Goal: Task Accomplishment & Management: Use online tool/utility

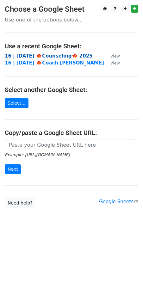
click at [65, 54] on strong "16 | [DATE] 🍁Counseling🍁 2025" at bounding box center [49, 56] width 88 height 6
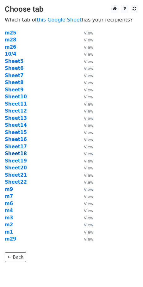
click at [22, 152] on strong "Sheet18" at bounding box center [16, 154] width 22 height 6
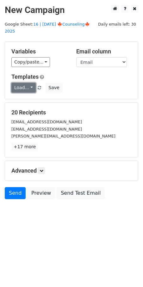
click at [28, 83] on link "Load..." at bounding box center [23, 88] width 24 height 10
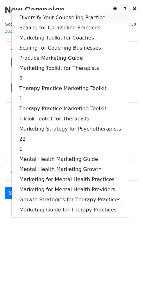
click at [62, 13] on link "Diversify Your Counseling Practice" at bounding box center [70, 18] width 117 height 10
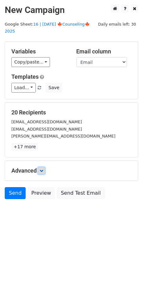
click at [42, 169] on icon at bounding box center [42, 171] width 4 height 4
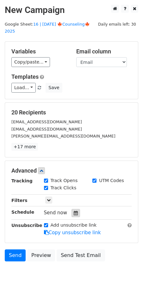
click at [72, 209] on div at bounding box center [75, 213] width 9 height 8
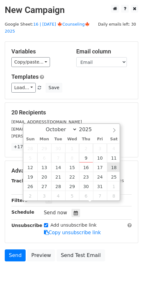
type input "2025-10-18 12:00"
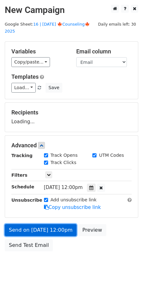
click at [53, 226] on link "Send on Oct 18 at 12:00pm" at bounding box center [41, 230] width 72 height 12
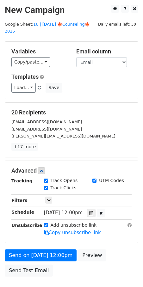
click at [38, 240] on form "Variables Copy/paste... {{Name}} {{Email}} Email column Name Email Templates Lo…" at bounding box center [71, 160] width 133 height 238
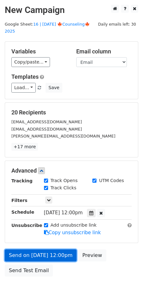
click at [36, 249] on link "Send on Oct 18 at 12:00pm" at bounding box center [41, 255] width 72 height 12
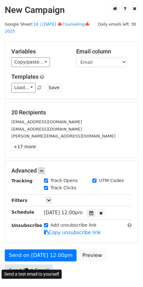
click at [24, 266] on link "Send Test Email" at bounding box center [29, 271] width 48 height 12
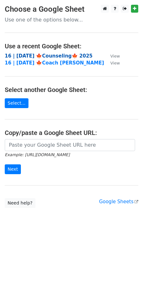
click at [46, 55] on strong "16 | OCT 4 🍁Counseling🍁 2025" at bounding box center [49, 56] width 88 height 6
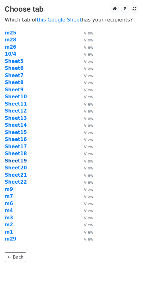
click at [20, 161] on strong "Sheet19" at bounding box center [16, 161] width 22 height 6
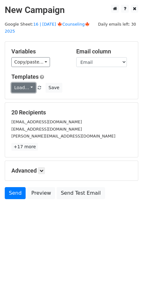
click at [25, 83] on link "Load..." at bounding box center [23, 88] width 24 height 10
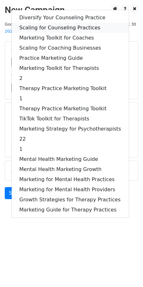
click at [61, 23] on link "Scaling for Counseling Practices" at bounding box center [70, 28] width 117 height 10
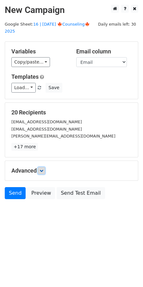
click at [43, 169] on icon at bounding box center [42, 171] width 4 height 4
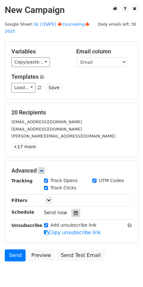
click at [74, 211] on icon at bounding box center [76, 213] width 4 height 4
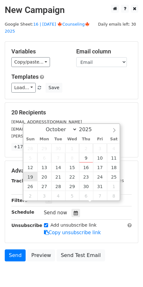
type input "2025-10-19 12:00"
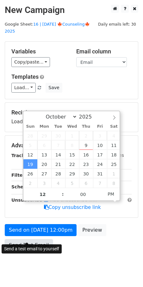
click at [34, 239] on link "Send Test Email" at bounding box center [29, 245] width 48 height 12
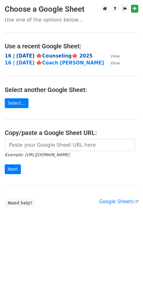
click at [42, 55] on strong "16 | OCT 4 🍁Counseling🍁 2025" at bounding box center [49, 56] width 88 height 6
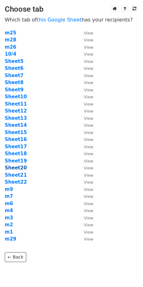
click at [19, 169] on strong "Sheet20" at bounding box center [16, 168] width 22 height 6
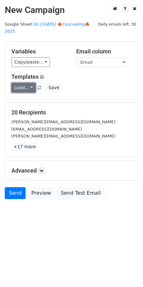
click at [27, 83] on link "Load..." at bounding box center [23, 88] width 24 height 10
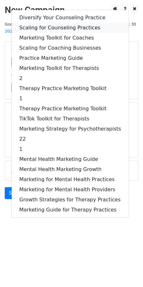
click at [69, 23] on link "Scaling for Counseling Practices" at bounding box center [70, 28] width 117 height 10
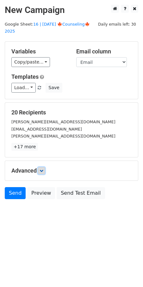
click at [41, 169] on icon at bounding box center [42, 171] width 4 height 4
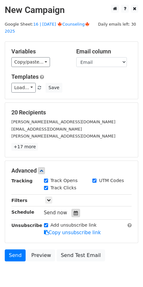
click at [74, 211] on icon at bounding box center [76, 213] width 4 height 4
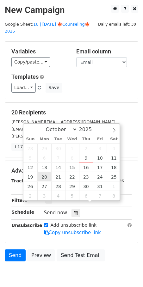
type input "2025-10-20 12:00"
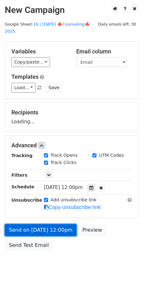
click at [34, 227] on link "Send on Oct 20 at 12:00pm" at bounding box center [41, 230] width 72 height 12
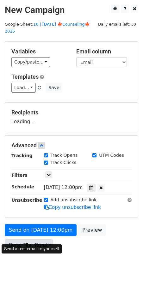
click at [32, 239] on link "Send Test Email" at bounding box center [29, 245] width 48 height 12
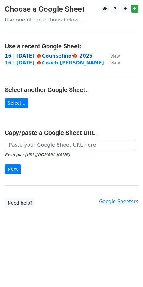
click at [50, 56] on strong "16 | [DATE] 🍁Counseling🍁 2025" at bounding box center [49, 56] width 88 height 6
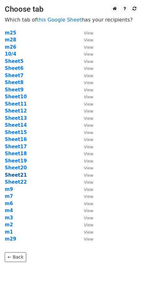
click at [14, 173] on strong "Sheet21" at bounding box center [16, 175] width 22 height 6
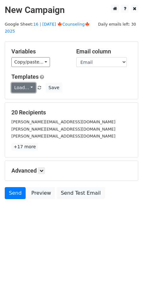
click at [20, 83] on link "Load..." at bounding box center [23, 88] width 24 height 10
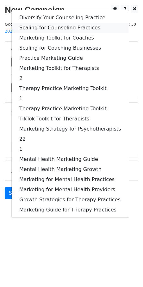
click at [45, 23] on link "Scaling for Counseling Practices" at bounding box center [70, 28] width 117 height 10
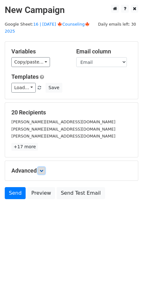
click at [42, 167] on link at bounding box center [41, 170] width 7 height 7
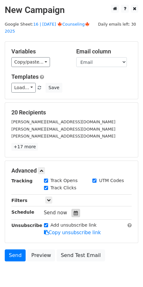
click at [74, 211] on icon at bounding box center [76, 213] width 4 height 4
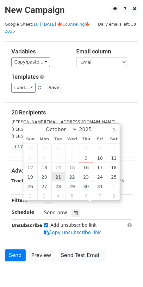
type input "2025-10-21 12:00"
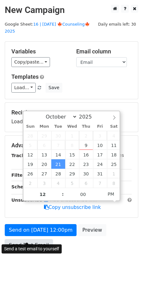
click at [47, 239] on link "Send Test Email" at bounding box center [29, 245] width 48 height 12
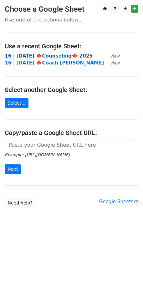
click at [28, 53] on strong "16 | [DATE] 🍁Counseling🍁 2025" at bounding box center [49, 56] width 88 height 6
